Goal: Contribute content

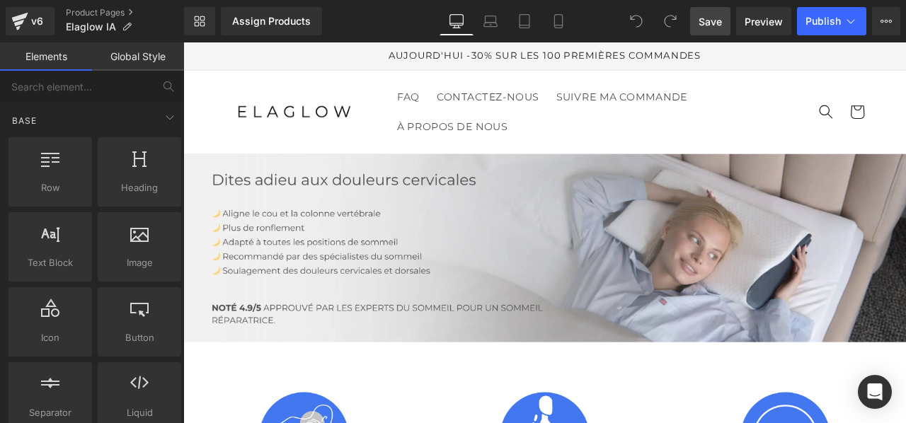
click at [717, 15] on span "Save" at bounding box center [710, 21] width 23 height 15
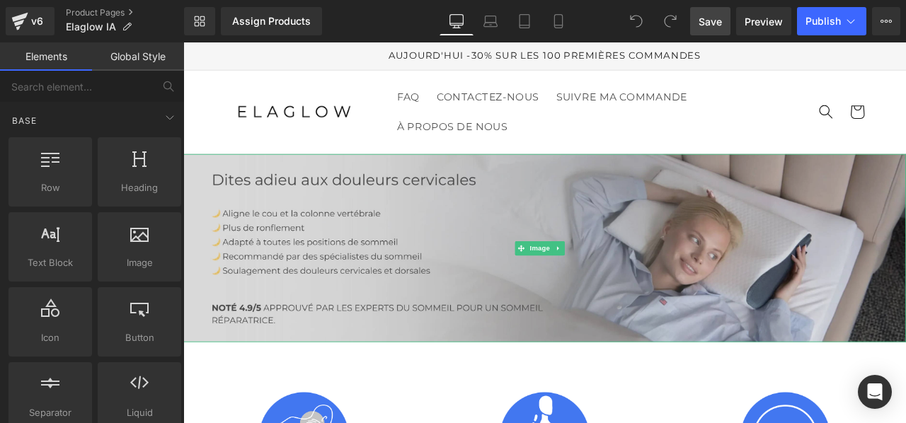
click at [494, 294] on img at bounding box center [611, 286] width 857 height 223
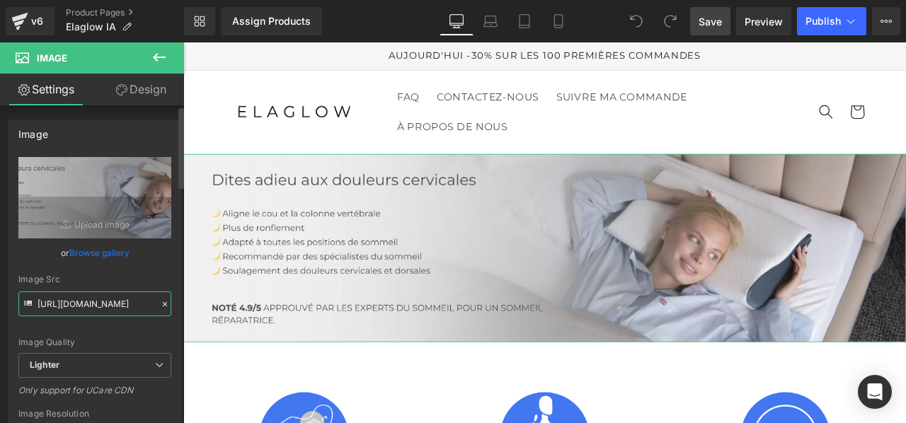
click at [121, 300] on input "[URL][DOMAIN_NAME]" at bounding box center [94, 304] width 153 height 25
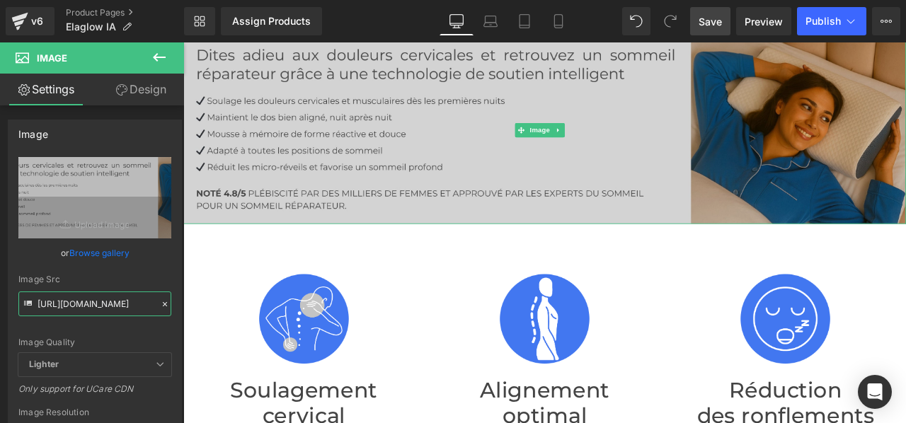
scroll to position [142, 0]
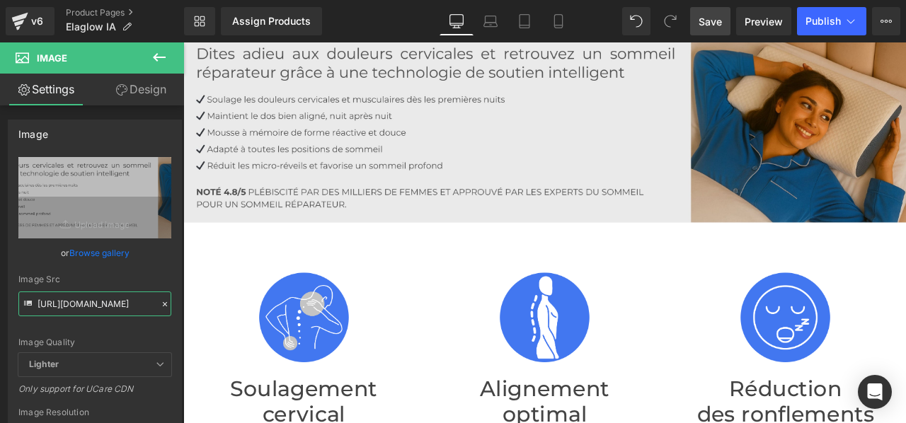
type input "[URL][DOMAIN_NAME]"
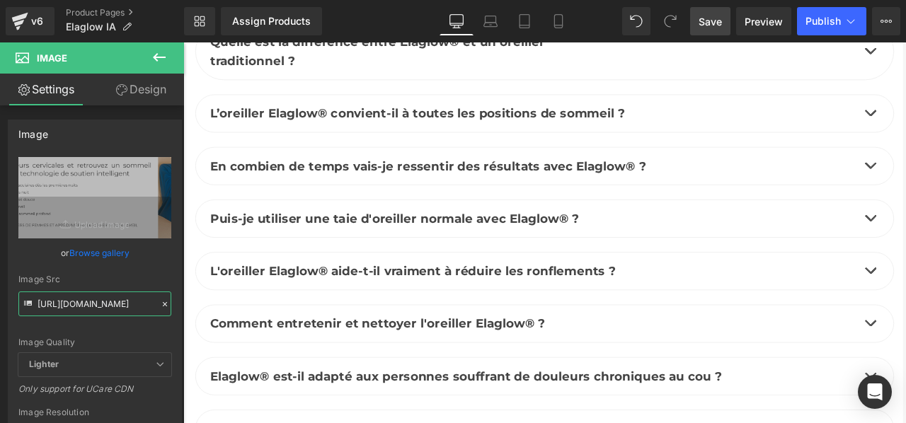
scroll to position [6585, 0]
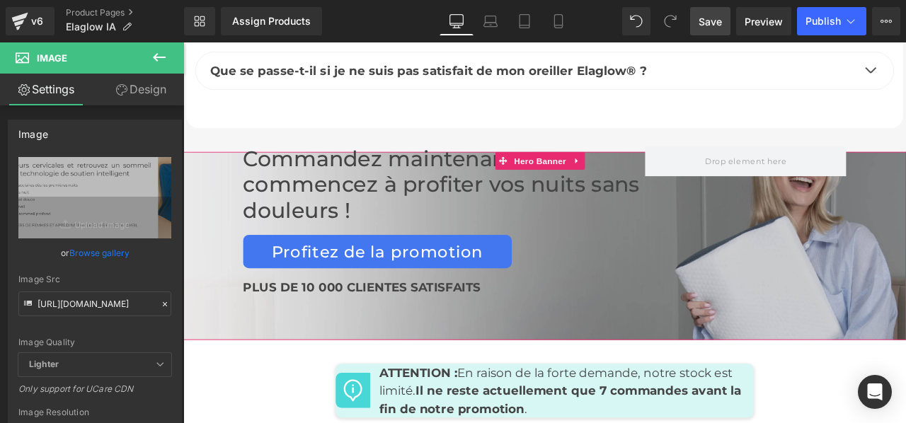
click at [646, 345] on div "Commandez maintenant et commencez à profiter vos nuits sans douleurs ! Heading …" at bounding box center [611, 283] width 857 height 223
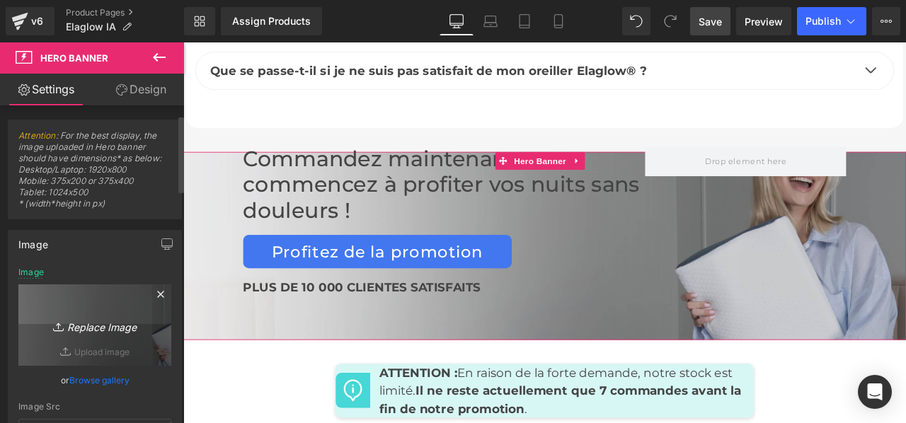
scroll to position [142, 0]
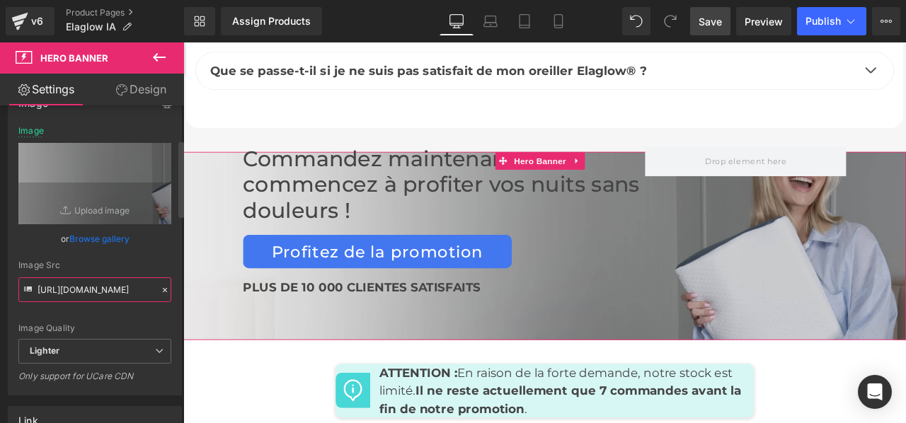
click at [76, 289] on input "[URL][DOMAIN_NAME]" at bounding box center [94, 290] width 153 height 25
type input "[URL][DOMAIN_NAME]"
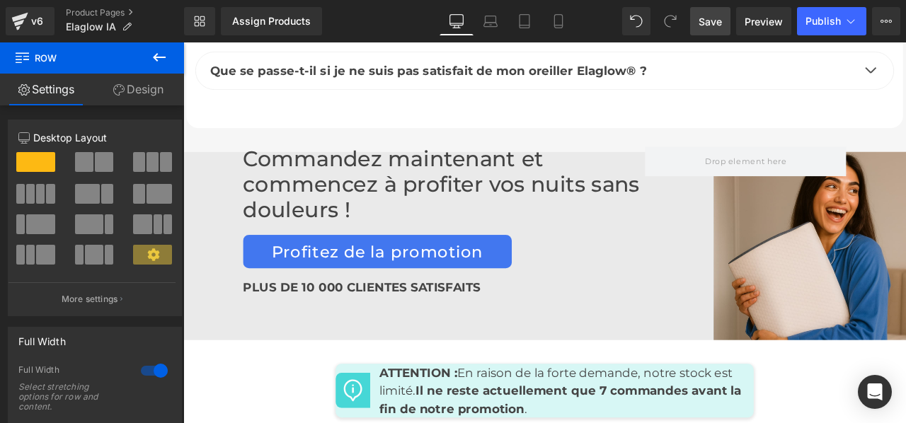
click at [718, 19] on span "Save" at bounding box center [710, 21] width 23 height 15
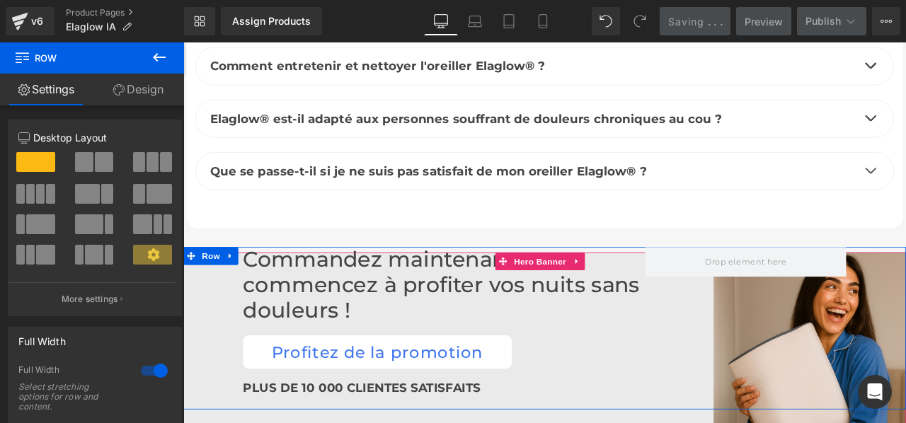
scroll to position [6443, 0]
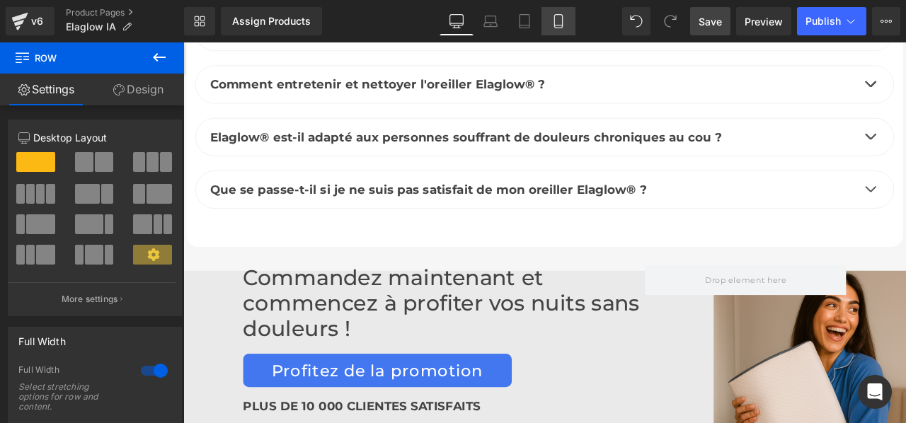
click at [554, 16] on icon at bounding box center [559, 21] width 14 height 14
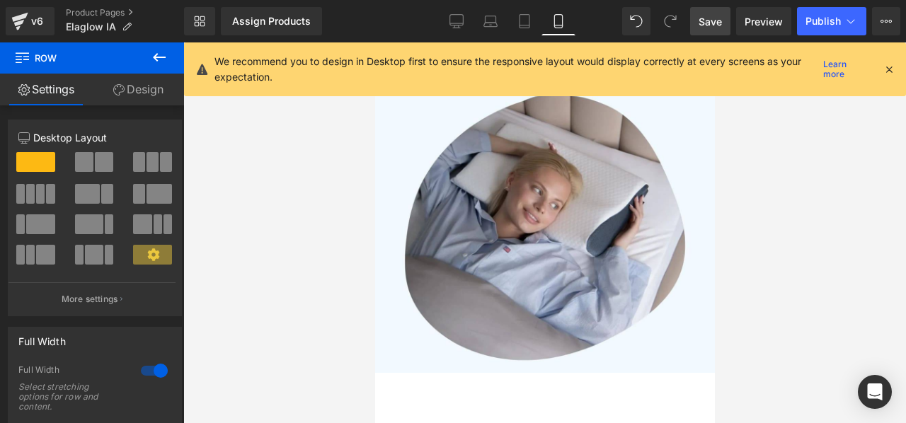
scroll to position [307, 0]
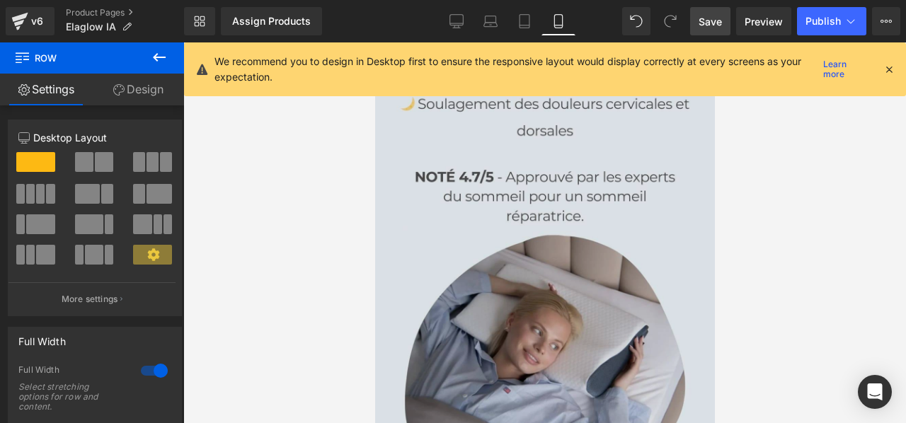
click at [413, 210] on img at bounding box center [545, 174] width 340 height 680
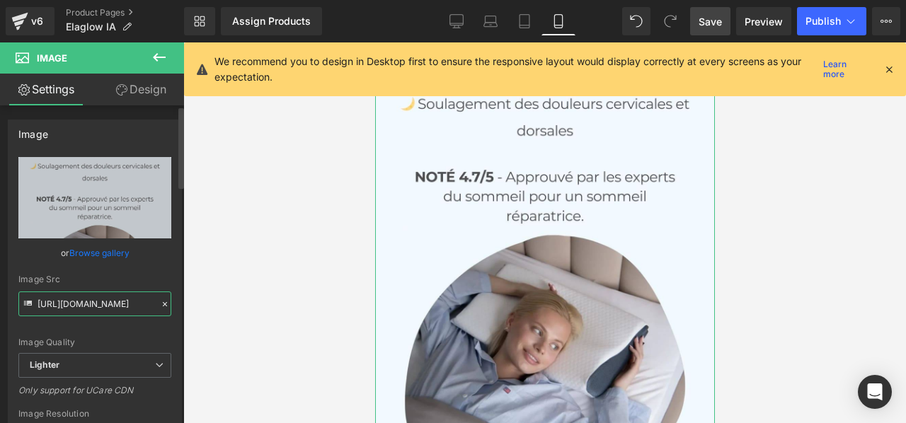
click at [50, 298] on input "[URL][DOMAIN_NAME]" at bounding box center [94, 304] width 153 height 25
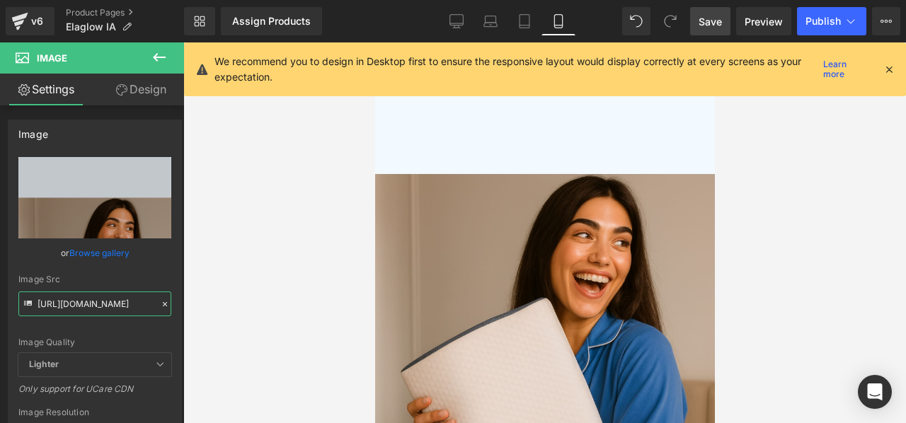
scroll to position [0, 0]
click at [62, 304] on input "[URL][DOMAIN_NAME]" at bounding box center [94, 304] width 153 height 25
paste input ".jpg?v=1755549261"
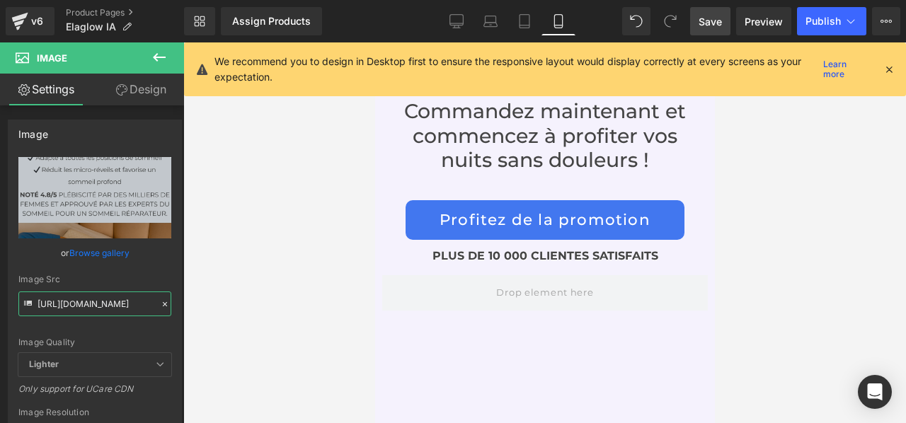
scroll to position [9211, 0]
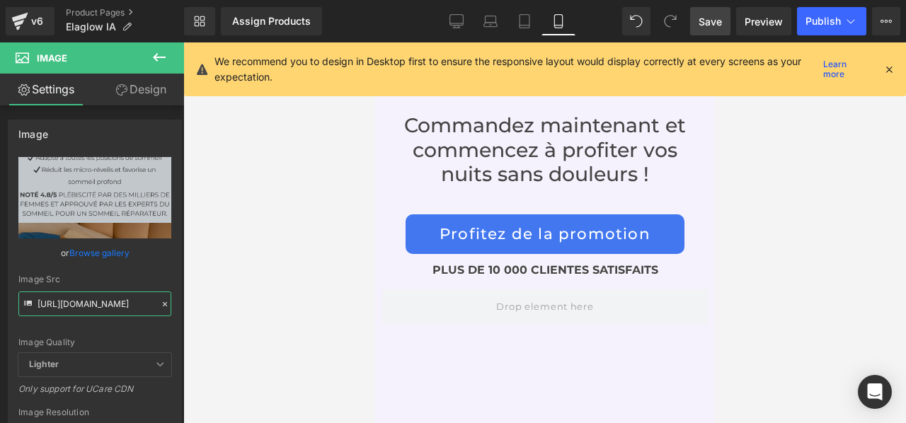
type input "[URL][DOMAIN_NAME]"
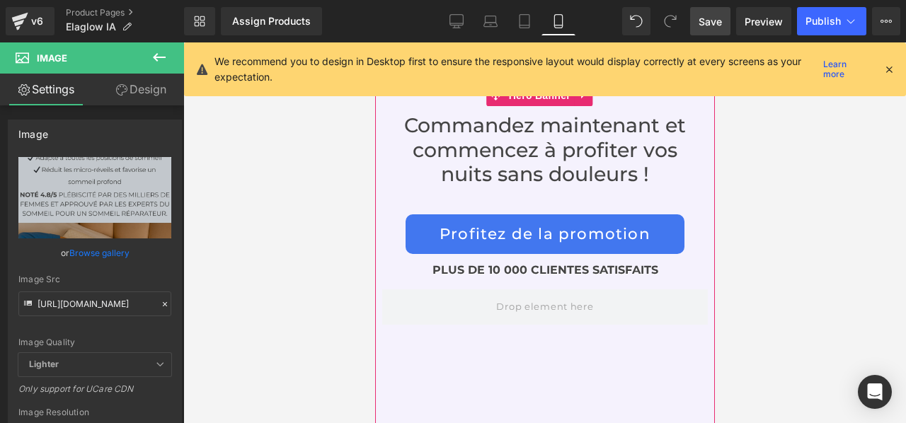
click at [552, 341] on div "Commandez maintenant et commencez à profiter vos nuits sans douleurs ! Heading …" at bounding box center [545, 372] width 340 height 574
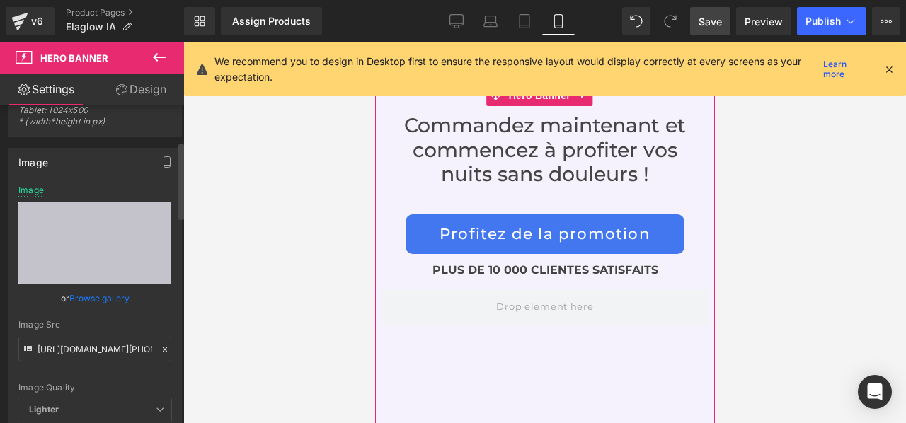
scroll to position [212, 0]
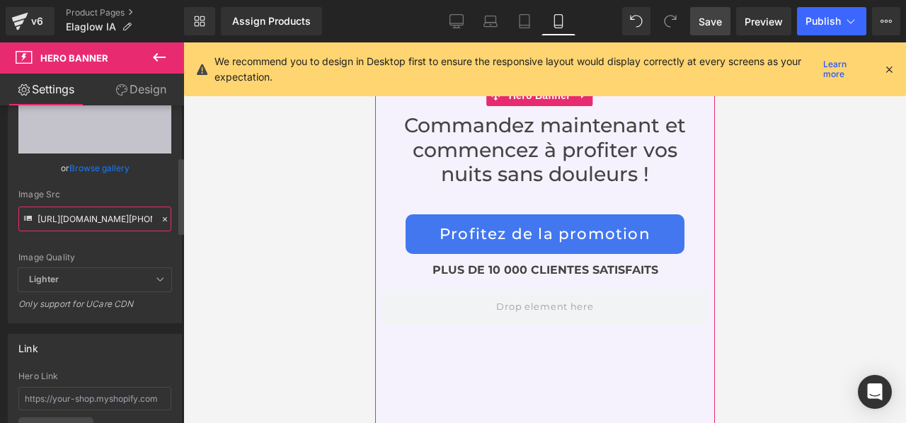
click at [105, 221] on input "[URL][DOMAIN_NAME][PHONE_NUMBER]" at bounding box center [94, 219] width 153 height 25
paste input "Tessa_2.jpg?v=1755549260"
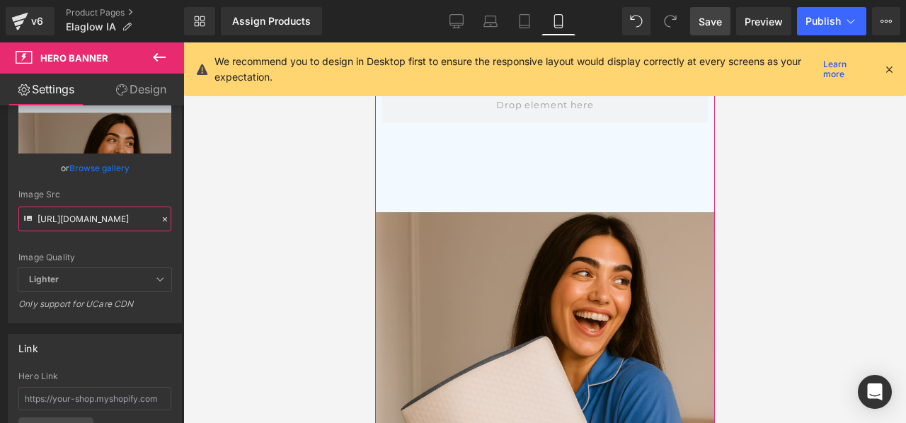
scroll to position [9141, 0]
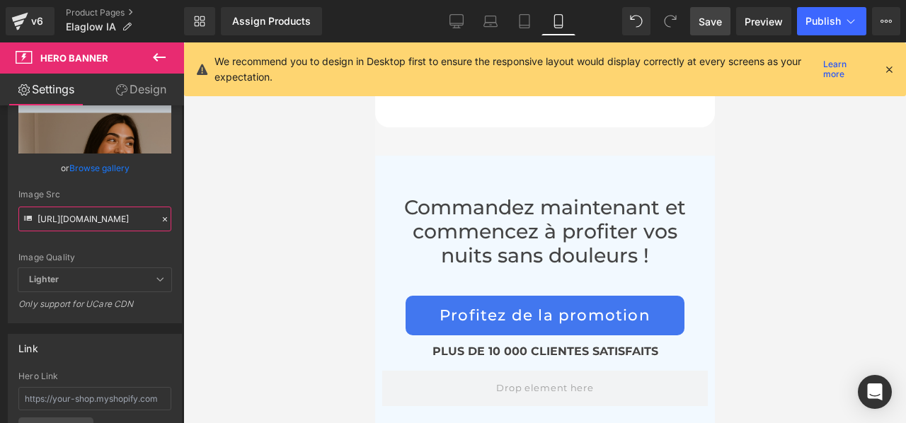
type input "[URL][DOMAIN_NAME]"
click at [713, 30] on link "Save" at bounding box center [710, 21] width 40 height 28
click at [462, 16] on icon at bounding box center [457, 21] width 14 height 14
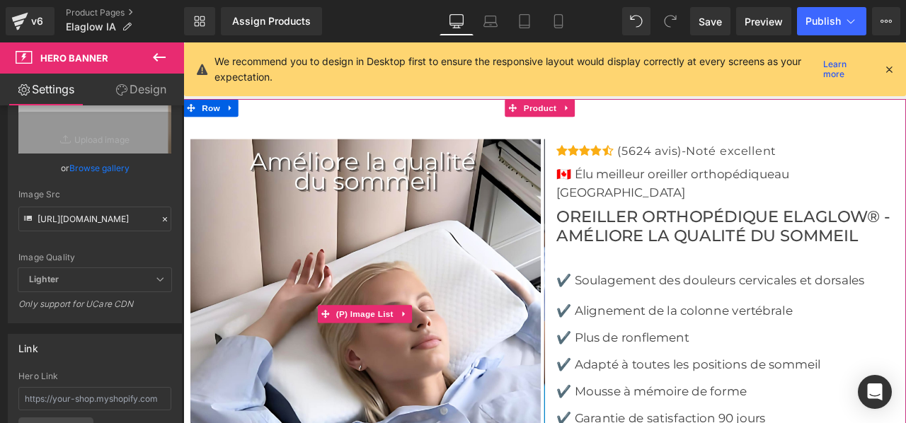
scroll to position [4131, 0]
